Goal: Task Accomplishment & Management: Complete application form

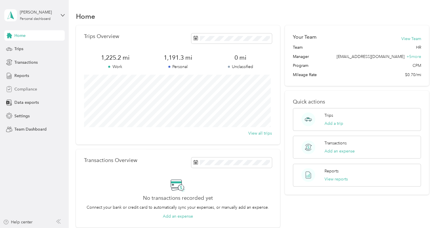
click at [27, 87] on span "Compliance" at bounding box center [25, 89] width 23 height 6
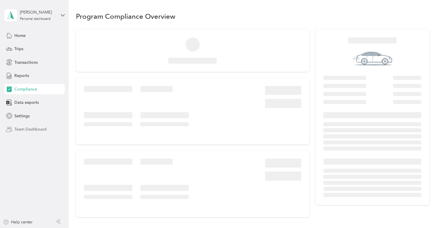
click at [31, 129] on span "Team Dashboard" at bounding box center [30, 129] width 32 height 6
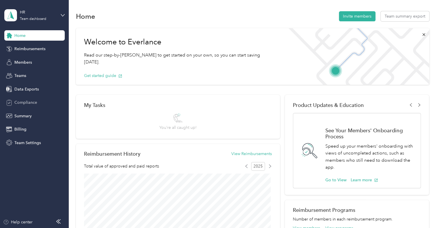
click at [30, 104] on span "Compliance" at bounding box center [25, 102] width 23 height 6
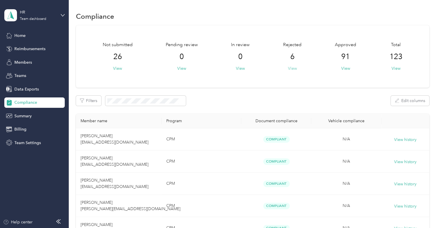
click at [291, 69] on button "View" at bounding box center [292, 68] width 9 height 6
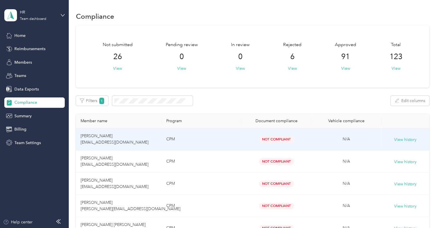
click at [157, 136] on td "Chelsae S. Cordia chelsaecordia@wilfischer.com" at bounding box center [119, 139] width 86 height 22
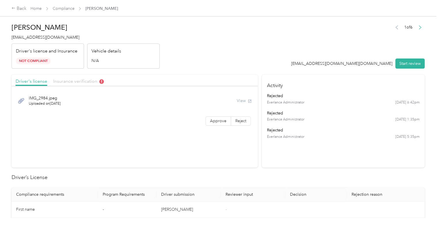
click at [77, 81] on span "Insurance verification" at bounding box center [78, 80] width 51 height 5
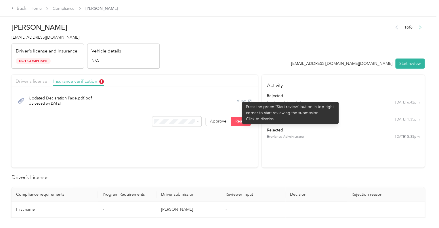
click at [239, 99] on div "View" at bounding box center [244, 101] width 15 height 6
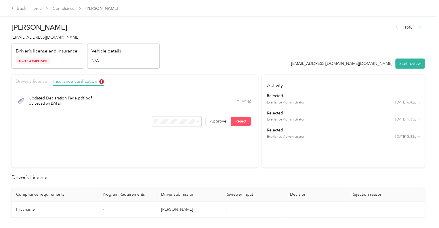
click at [27, 79] on span "Driver's license" at bounding box center [32, 80] width 32 height 5
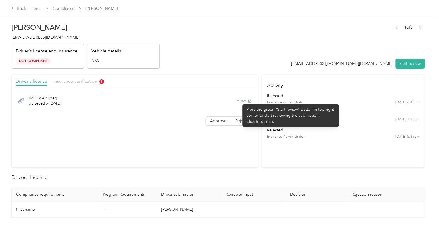
click at [239, 101] on div "View" at bounding box center [244, 101] width 15 height 6
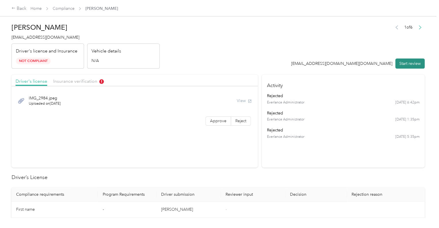
click at [410, 63] on button "Start review" at bounding box center [409, 63] width 29 height 10
click at [234, 102] on button "View" at bounding box center [235, 101] width 15 height 6
click at [250, 67] on header "Chelsae S. Cordia chelsaecordia@wilfischer.com Driver's license and Insurance I…" at bounding box center [218, 44] width 413 height 48
click at [62, 81] on span "Insurance verification" at bounding box center [75, 80] width 44 height 5
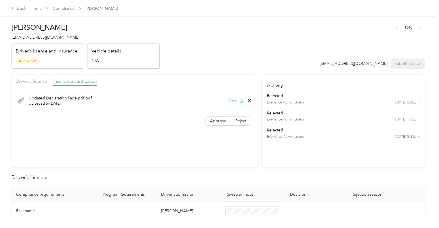
click at [234, 101] on button "View" at bounding box center [235, 101] width 15 height 6
click at [263, 41] on header "Chelsae S. Cordia chelsaecordia@wilfischer.com Driver's license and Insurance I…" at bounding box center [218, 44] width 413 height 48
click at [213, 123] on span "Approve" at bounding box center [218, 120] width 16 height 5
click at [34, 79] on span "Driver's license" at bounding box center [32, 80] width 32 height 5
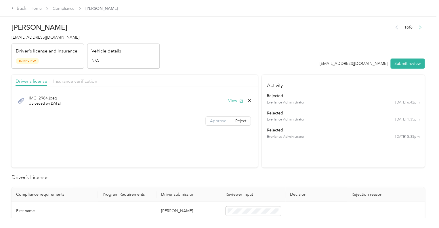
click at [219, 122] on span "Approve" at bounding box center [218, 120] width 16 height 5
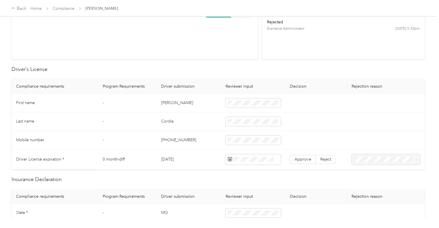
scroll to position [140, 0]
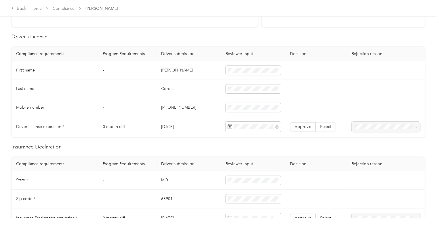
click at [314, 72] on td at bounding box center [316, 70] width 62 height 19
click at [303, 125] on span "Approve" at bounding box center [303, 126] width 16 height 5
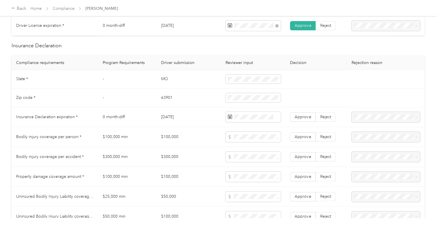
scroll to position [242, 0]
click at [298, 114] on span "Approve" at bounding box center [303, 116] width 16 height 5
click at [300, 136] on span "Approve" at bounding box center [303, 136] width 16 height 5
click at [260, 131] on span at bounding box center [253, 136] width 55 height 10
click at [248, 139] on span at bounding box center [253, 136] width 55 height 10
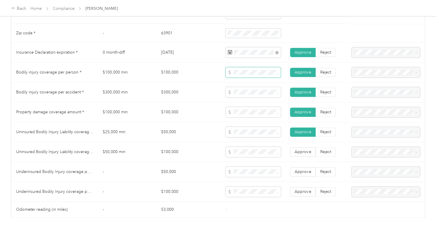
scroll to position [307, 0]
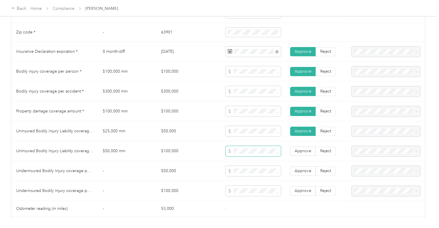
click at [241, 146] on span at bounding box center [253, 151] width 55 height 10
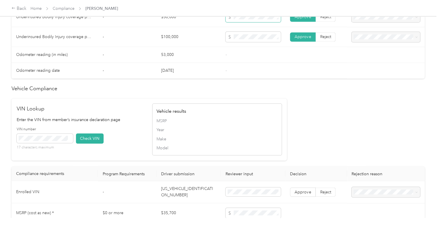
scroll to position [461, 0]
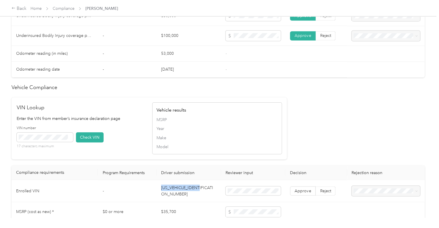
drag, startPoint x: 206, startPoint y: 189, endPoint x: 160, endPoint y: 188, distance: 46.0
click at [160, 188] on td "YV4162UK7M2610320" at bounding box center [189, 191] width 64 height 22
copy td "YV4162UK7M2610320"
click at [93, 133] on button "Check VIN" at bounding box center [90, 137] width 28 height 10
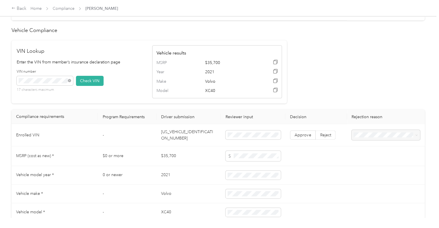
scroll to position [519, 0]
click at [304, 132] on span "Approve" at bounding box center [303, 134] width 16 height 5
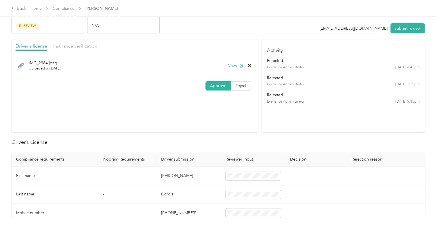
scroll to position [15, 0]
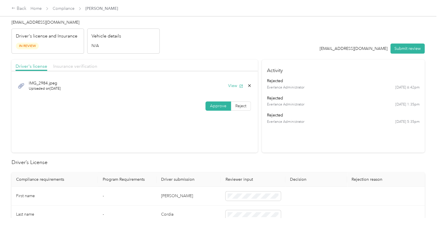
click at [87, 68] on span "Insurance verification" at bounding box center [75, 65] width 44 height 5
click at [239, 86] on icon "button" at bounding box center [241, 86] width 4 height 4
click at [34, 68] on span "Driver's license" at bounding box center [32, 65] width 32 height 5
click at [405, 49] on button "Submit review" at bounding box center [407, 48] width 34 height 10
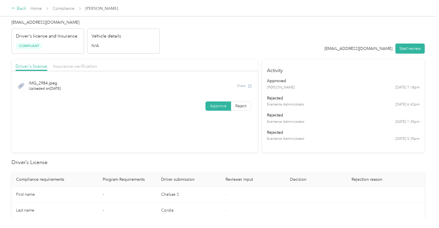
click at [19, 7] on div "Back" at bounding box center [19, 8] width 15 height 7
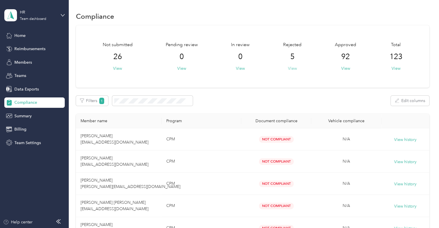
click at [289, 70] on button "View" at bounding box center [292, 68] width 9 height 6
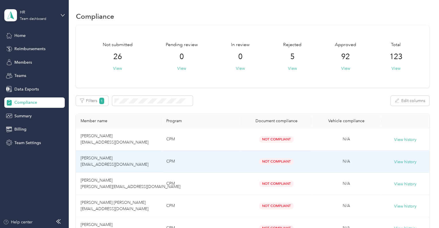
click at [113, 156] on span "Gregory M. Bolden gregbolden@wilfischer.com" at bounding box center [115, 160] width 68 height 11
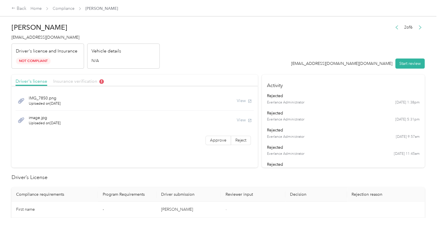
click at [72, 81] on span "Insurance verification" at bounding box center [78, 80] width 51 height 5
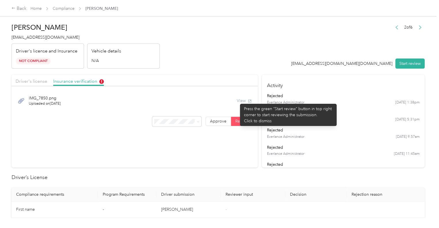
click at [237, 101] on div "View" at bounding box center [244, 101] width 15 height 6
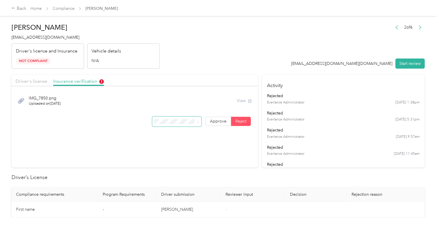
click at [197, 121] on icon at bounding box center [198, 121] width 2 height 1
click at [39, 81] on span "Driver's license" at bounding box center [32, 80] width 32 height 5
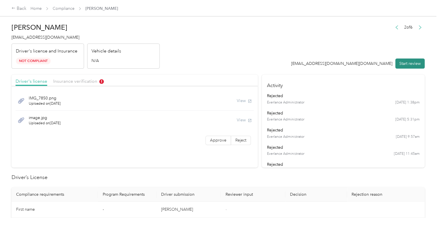
click at [402, 64] on button "Start review" at bounding box center [409, 63] width 29 height 10
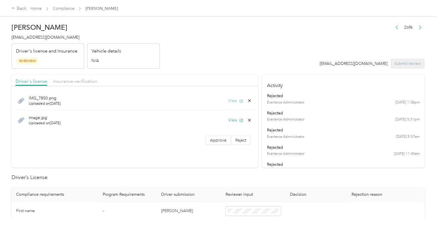
click at [234, 103] on button "View" at bounding box center [235, 101] width 15 height 6
click at [231, 119] on button "View" at bounding box center [235, 120] width 15 height 6
click at [259, 51] on header "Gregory M. Bolden gregbolden@wilfischer.com Driver's license and Insurance In R…" at bounding box center [218, 44] width 413 height 48
click at [74, 82] on span "Insurance verification" at bounding box center [75, 80] width 44 height 5
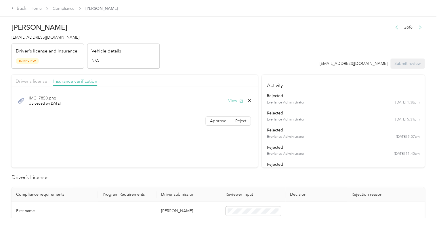
click at [234, 100] on button "View" at bounding box center [235, 101] width 15 height 6
click at [257, 68] on header "Gregory M. Bolden gregbolden@wilfischer.com Driver's license and Insurance In R…" at bounding box center [218, 44] width 413 height 48
click at [26, 80] on span "Driver's license" at bounding box center [32, 80] width 32 height 5
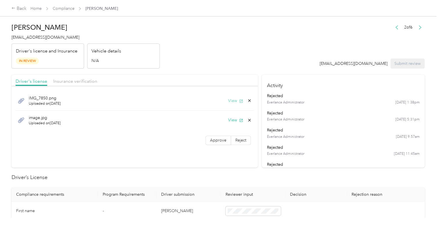
click at [234, 101] on button "View" at bounding box center [235, 101] width 15 height 6
click at [256, 60] on header "Gregory M. Bolden gregbolden@wilfischer.com Driver's license and Insurance In R…" at bounding box center [218, 44] width 413 height 48
click at [216, 138] on span "Approve" at bounding box center [218, 140] width 16 height 5
click at [87, 79] on span "Insurance verification" at bounding box center [75, 80] width 44 height 5
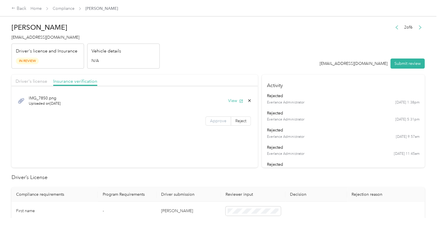
click at [218, 123] on span "Approve" at bounding box center [218, 120] width 16 height 5
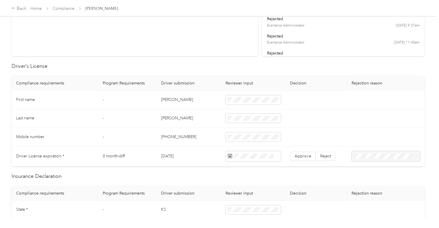
scroll to position [117, 0]
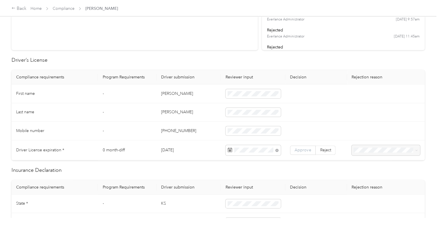
click at [301, 152] on span "Approve" at bounding box center [303, 149] width 16 height 5
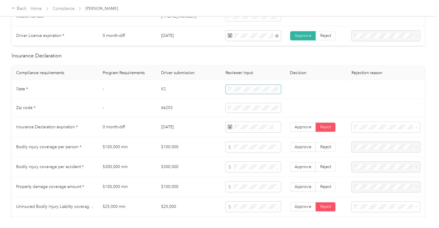
scroll to position [232, 0]
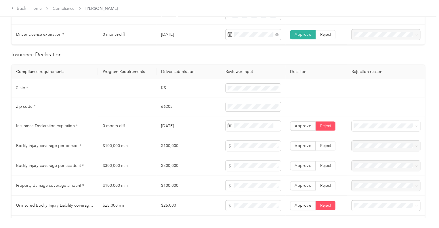
click at [244, 101] on td at bounding box center [253, 106] width 64 height 19
click at [236, 112] on td at bounding box center [253, 106] width 64 height 19
click at [238, 108] on span at bounding box center [253, 106] width 55 height 9
click at [318, 103] on td at bounding box center [316, 106] width 62 height 19
click at [303, 125] on span "Approve" at bounding box center [303, 125] width 16 height 5
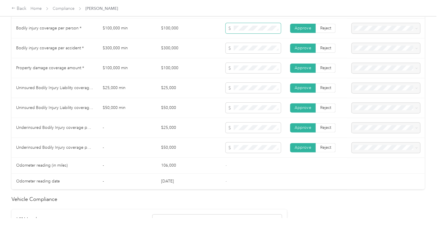
scroll to position [491, 0]
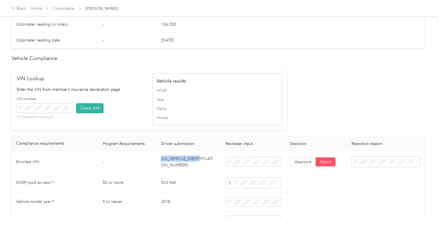
drag, startPoint x: 205, startPoint y: 157, endPoint x: 156, endPoint y: 162, distance: 49.2
click at [157, 162] on td "1FM5K8HT2JGC04543" at bounding box center [189, 161] width 64 height 22
copy td "1FM5K8HT2JGC04543"
click at [94, 104] on button "Check VIN" at bounding box center [90, 108] width 28 height 10
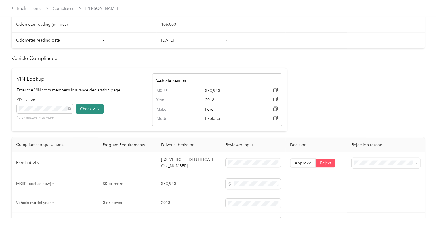
click at [90, 108] on button "Check VIN" at bounding box center [90, 109] width 28 height 10
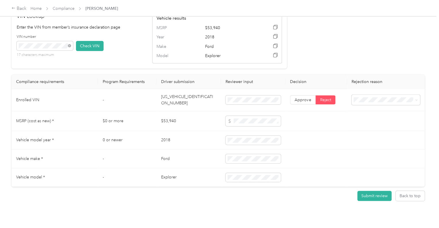
scroll to position [553, 0]
click at [302, 98] on span "Approve" at bounding box center [303, 100] width 16 height 5
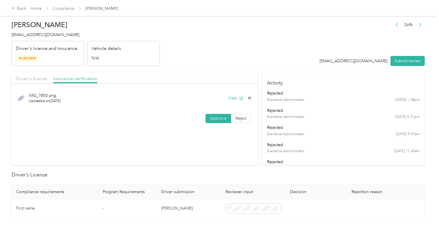
scroll to position [0, 0]
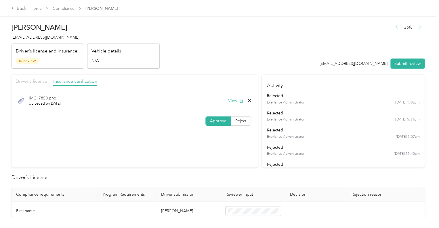
click at [24, 81] on span "Driver's license" at bounding box center [32, 80] width 32 height 5
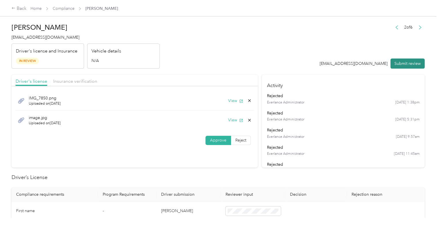
click at [403, 62] on button "Submit review" at bounding box center [407, 63] width 34 height 10
click at [21, 8] on div "Back" at bounding box center [19, 8] width 15 height 7
